Goal: Task Accomplishment & Management: Use online tool/utility

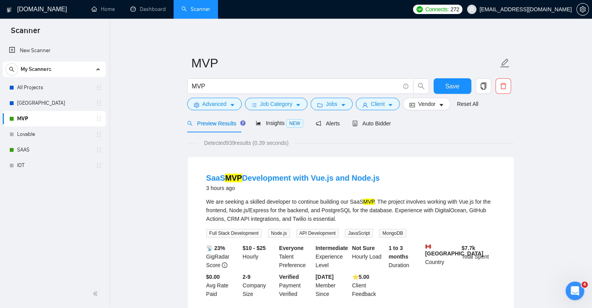
click at [348, 120] on div "Preview Results Insights NEW Alerts Auto Bidder" at bounding box center [289, 123] width 204 height 18
click at [367, 124] on span "Auto Bidder" at bounding box center [371, 123] width 39 height 6
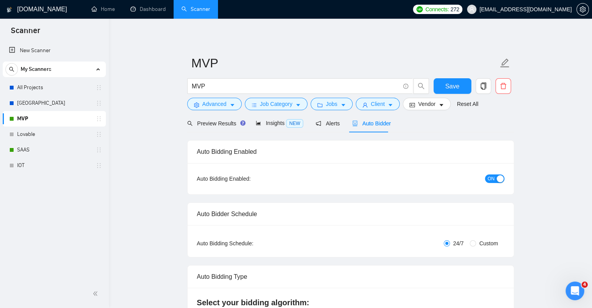
checkbox input "true"
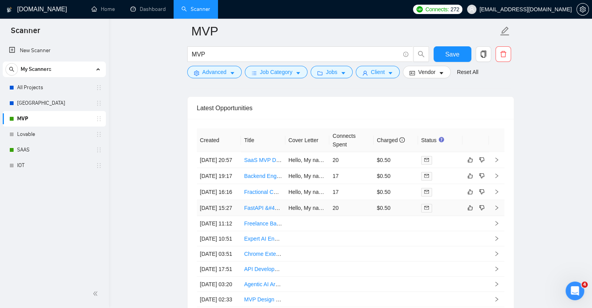
scroll to position [1696, 0]
